Goal: Browse casually

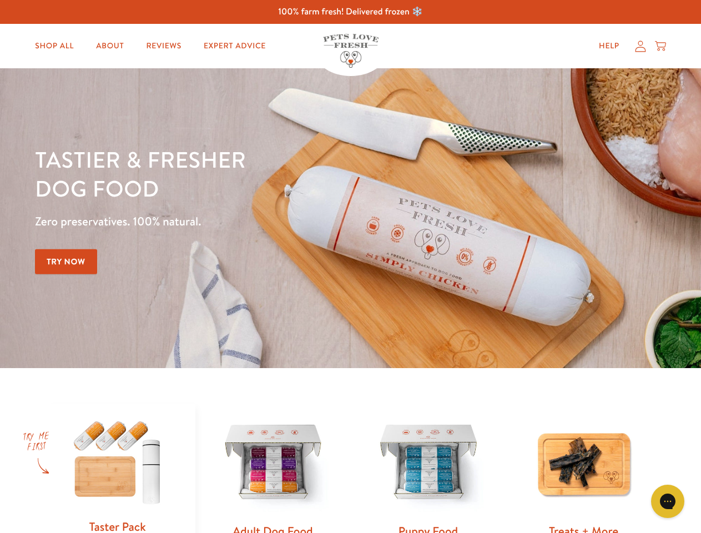
click at [350, 267] on div "Tastier & fresher dog food Zero preservatives. 100% natural. Try Now" at bounding box center [245, 218] width 421 height 147
click at [668, 502] on icon "Open gorgias live chat" at bounding box center [668, 501] width 11 height 11
